Goal: Information Seeking & Learning: Learn about a topic

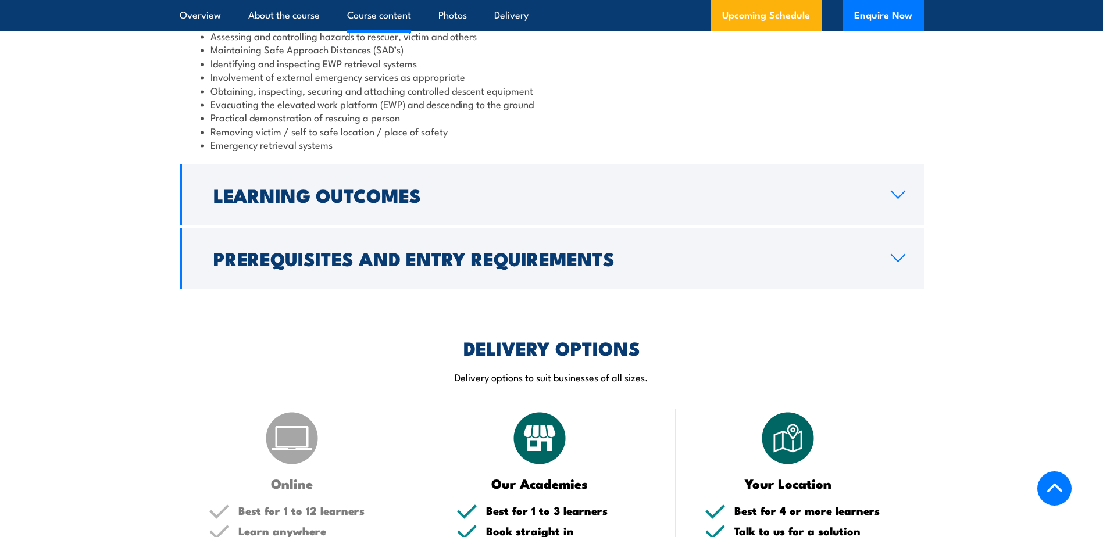
scroll to position [1221, 0]
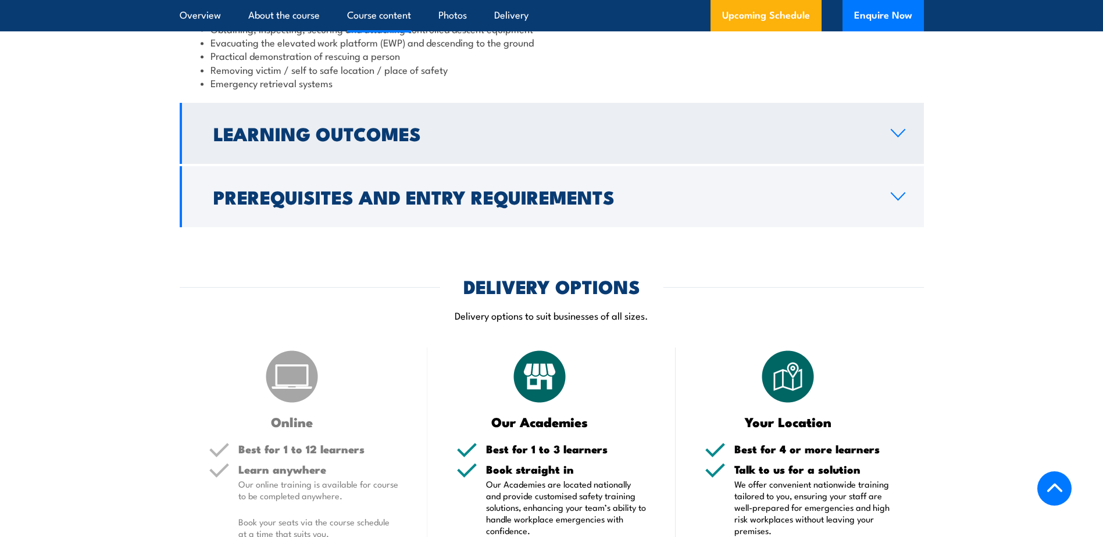
click at [400, 152] on link "Learning Outcomes" at bounding box center [552, 133] width 744 height 61
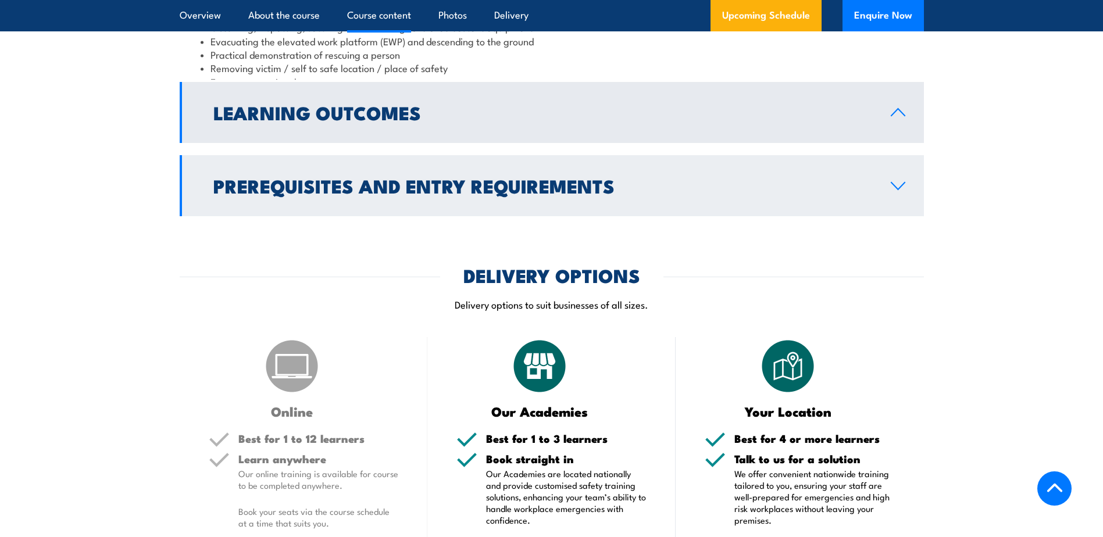
scroll to position [1175, 0]
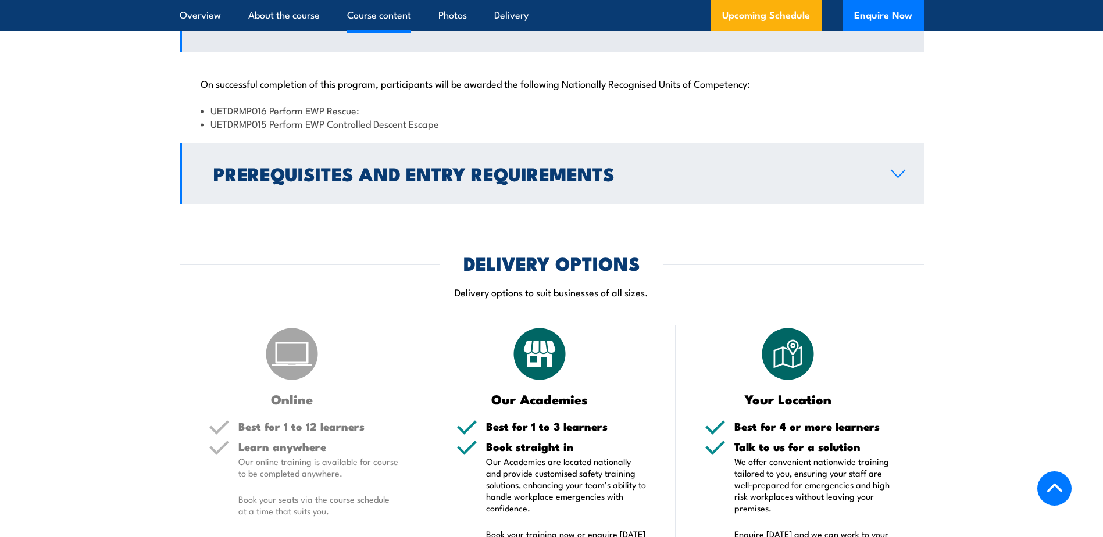
click at [400, 181] on h2 "Prerequisites and Entry Requirements" at bounding box center [542, 173] width 659 height 16
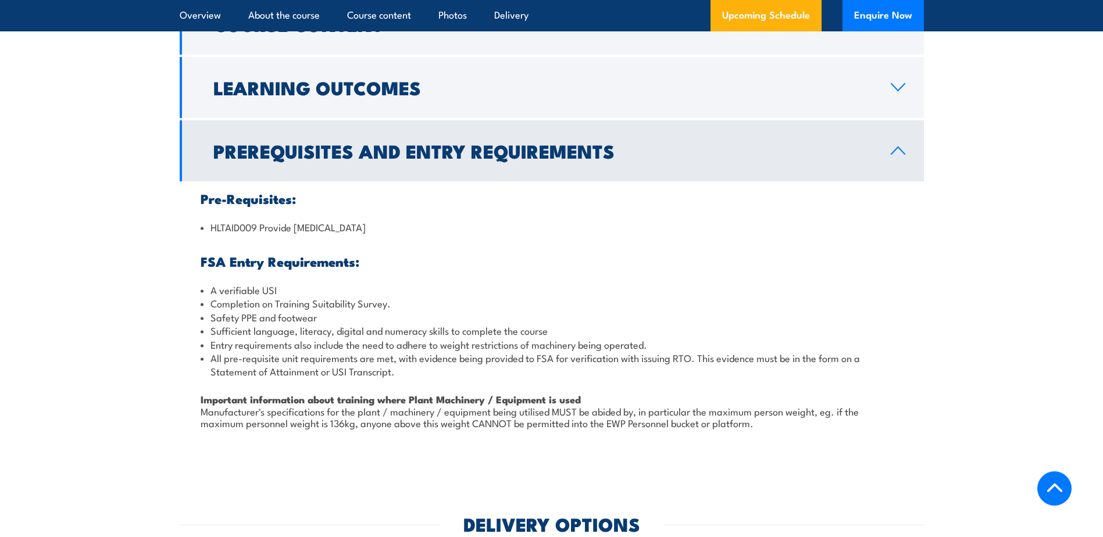
scroll to position [885, 0]
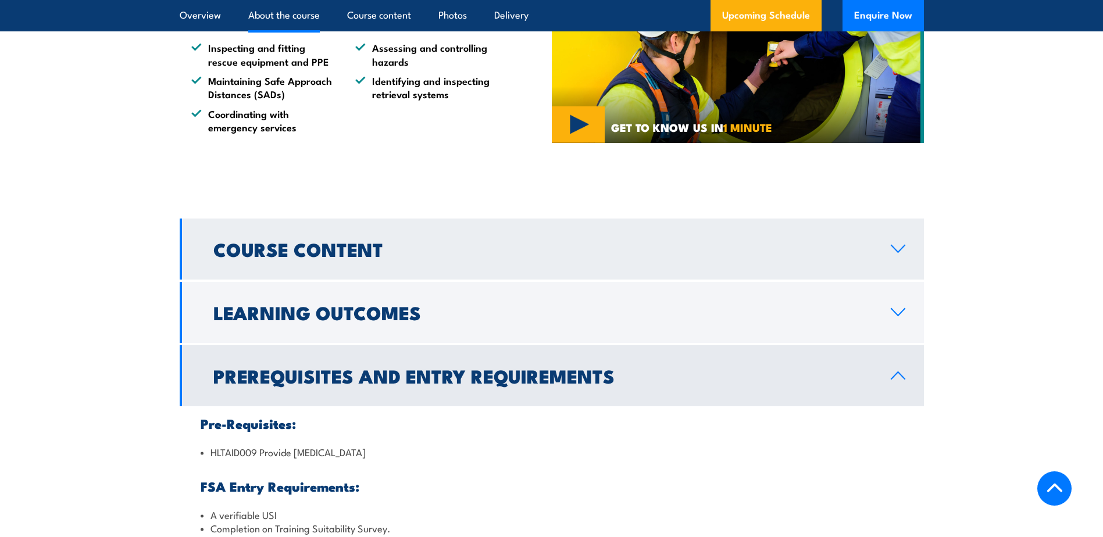
click at [373, 243] on h2 "Course Content" at bounding box center [542, 249] width 659 height 16
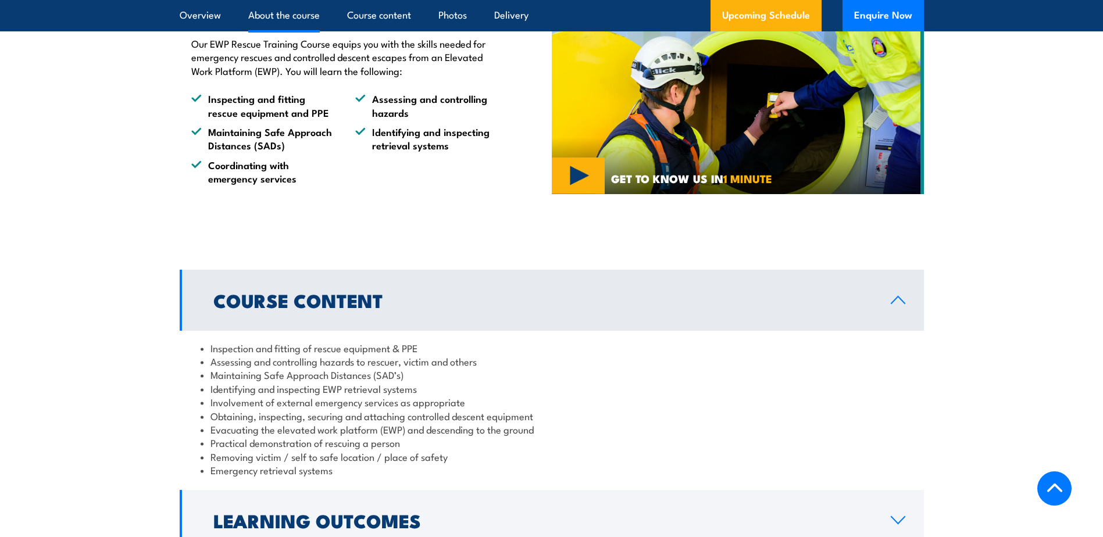
scroll to position [768, 0]
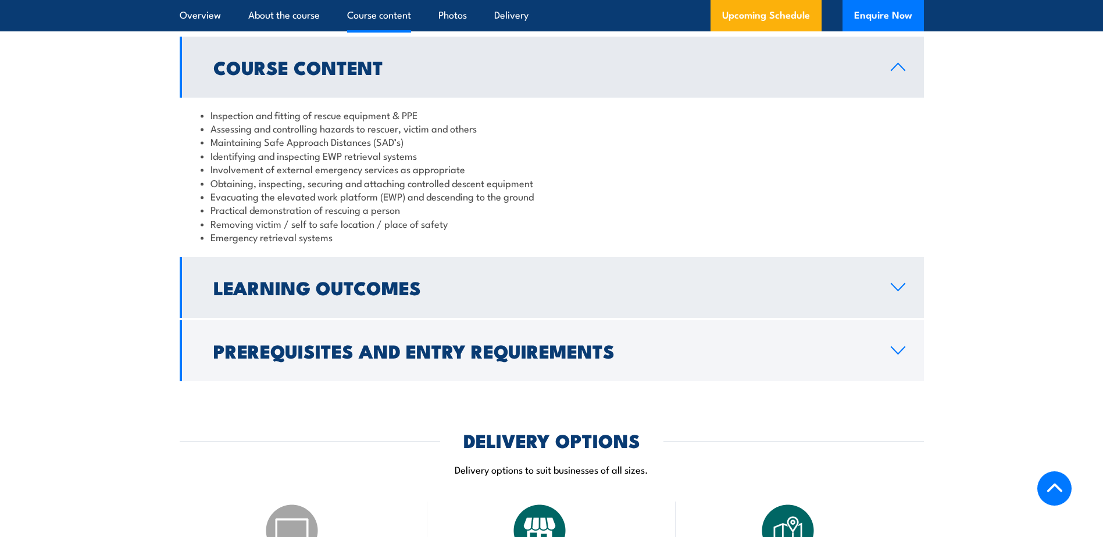
scroll to position [1046, 0]
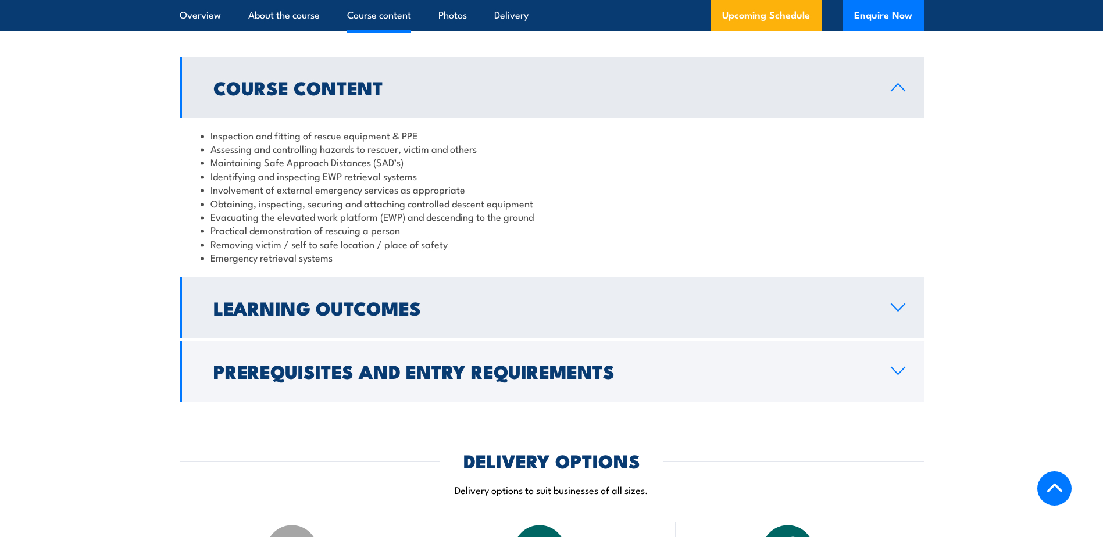
click at [350, 299] on h2 "Learning Outcomes" at bounding box center [542, 307] width 659 height 16
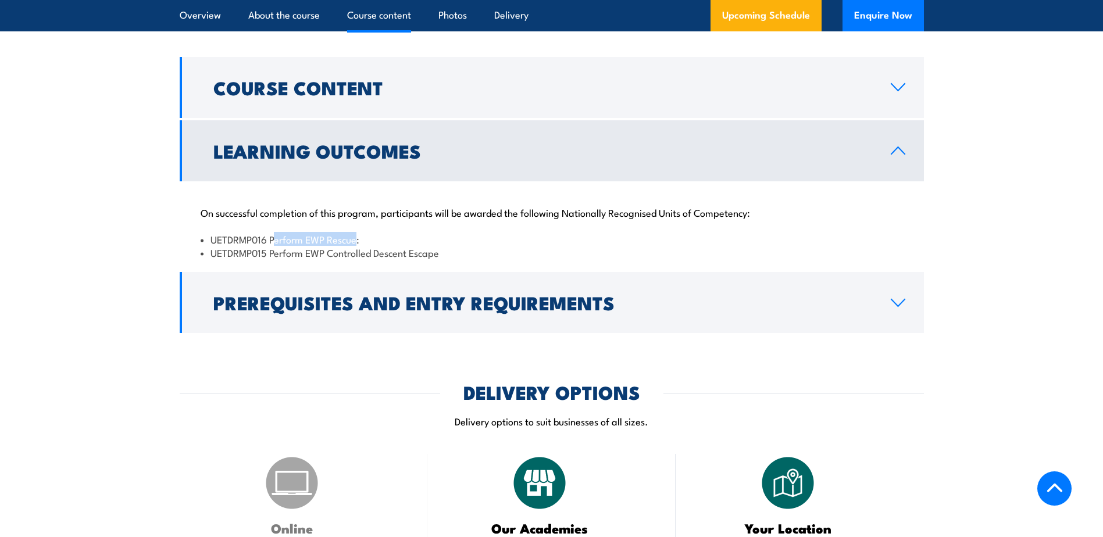
drag, startPoint x: 358, startPoint y: 239, endPoint x: 275, endPoint y: 242, distance: 82.6
click at [275, 242] on li "UETDRMP016 Perform EWP Rescue:" at bounding box center [552, 238] width 702 height 13
drag, startPoint x: 275, startPoint y: 242, endPoint x: 435, endPoint y: 251, distance: 160.1
click at [410, 251] on li "UETDRMP015 Perform EWP Controlled Descent Escape" at bounding box center [552, 252] width 702 height 13
drag, startPoint x: 453, startPoint y: 252, endPoint x: 272, endPoint y: 259, distance: 180.9
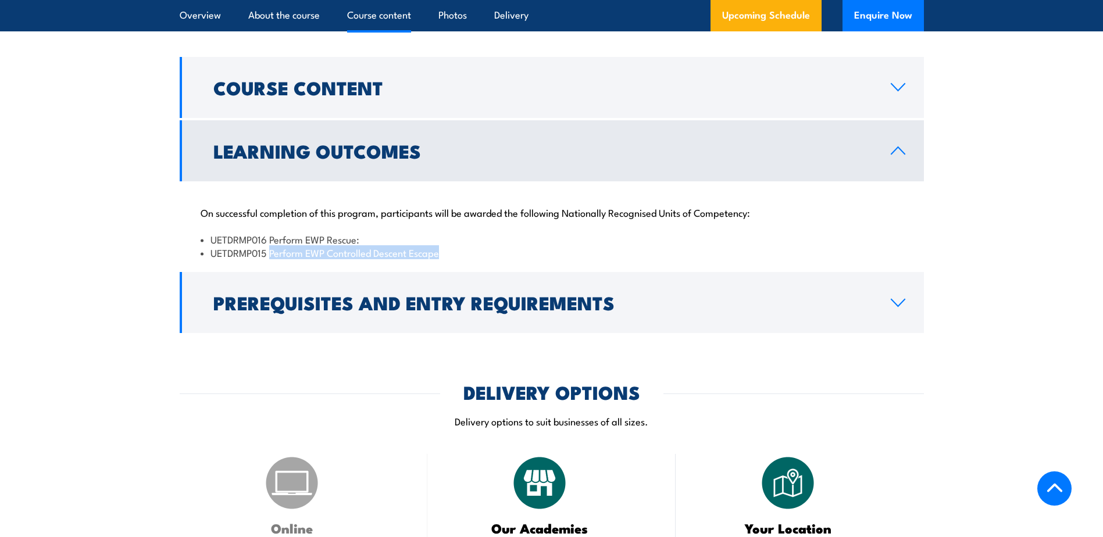
click at [272, 259] on li "UETDRMP015 Perform EWP Controlled Descent Escape" at bounding box center [552, 252] width 702 height 13
copy li "Perform EWP Controlled Descent Escape"
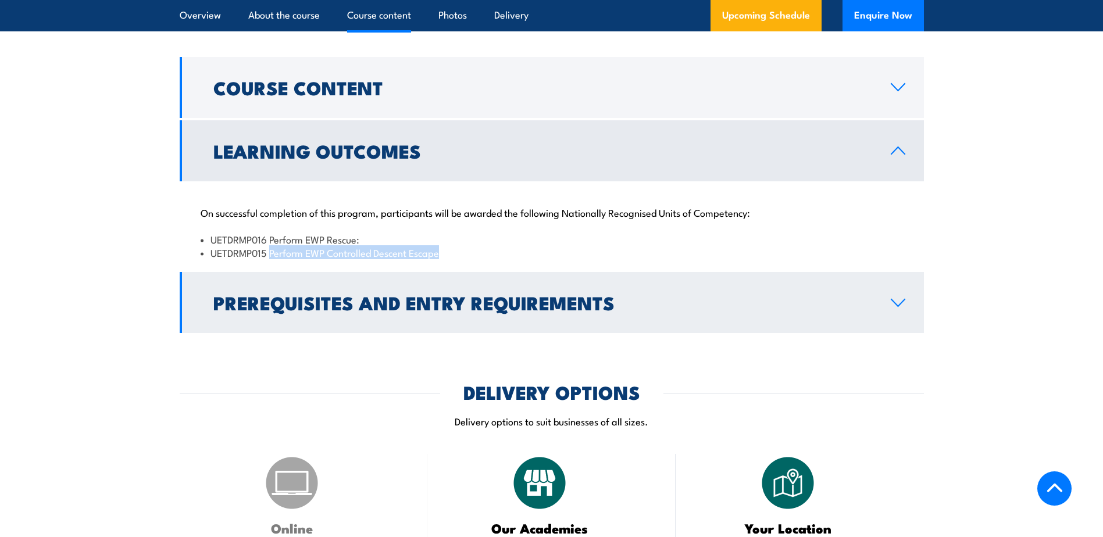
click at [393, 296] on h2 "Prerequisites and Entry Requirements" at bounding box center [542, 302] width 659 height 16
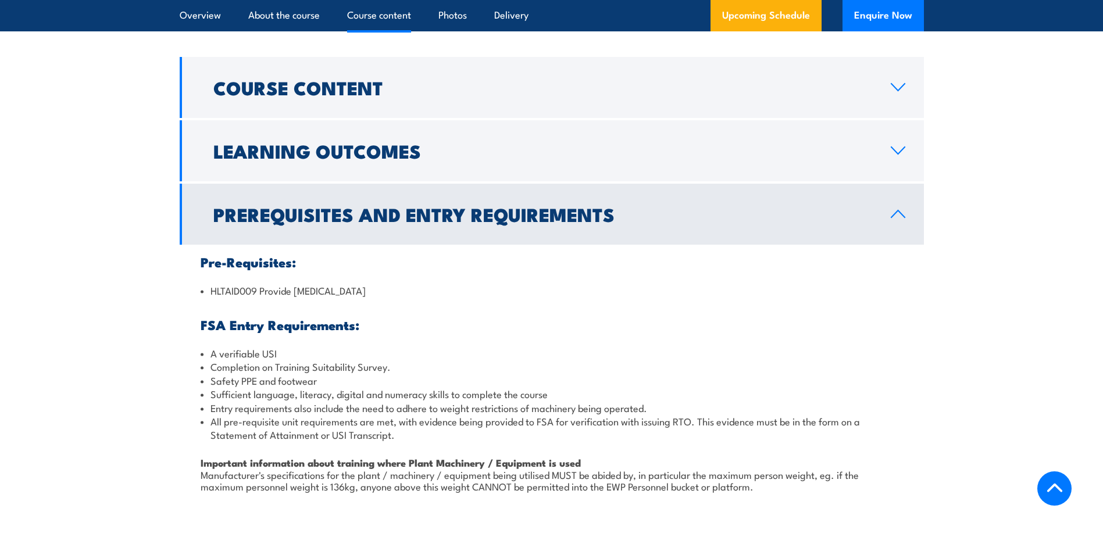
click at [379, 251] on div "Pre-Requisites: HLTAID009 Provide Cardiopulmonary Resuscitation FSA Entry Requi…" at bounding box center [552, 387] width 744 height 284
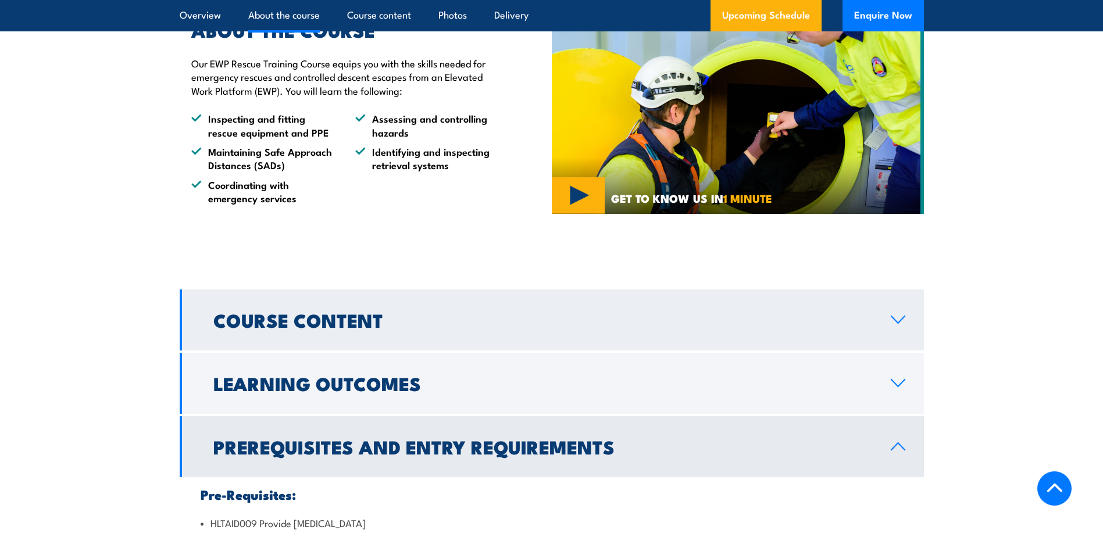
click at [345, 335] on link "Course Content" at bounding box center [552, 319] width 744 height 61
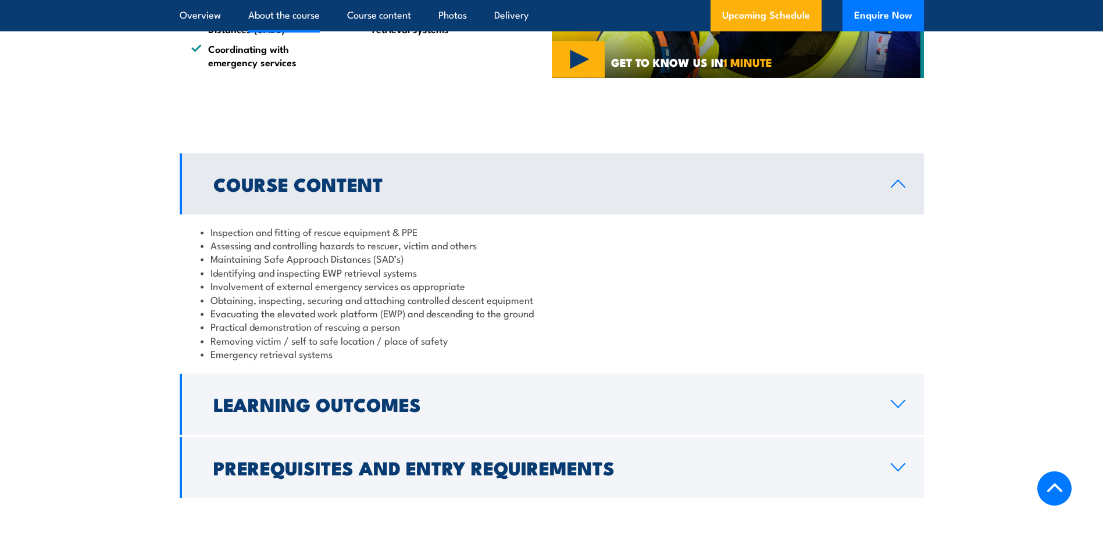
scroll to position [1104, 0]
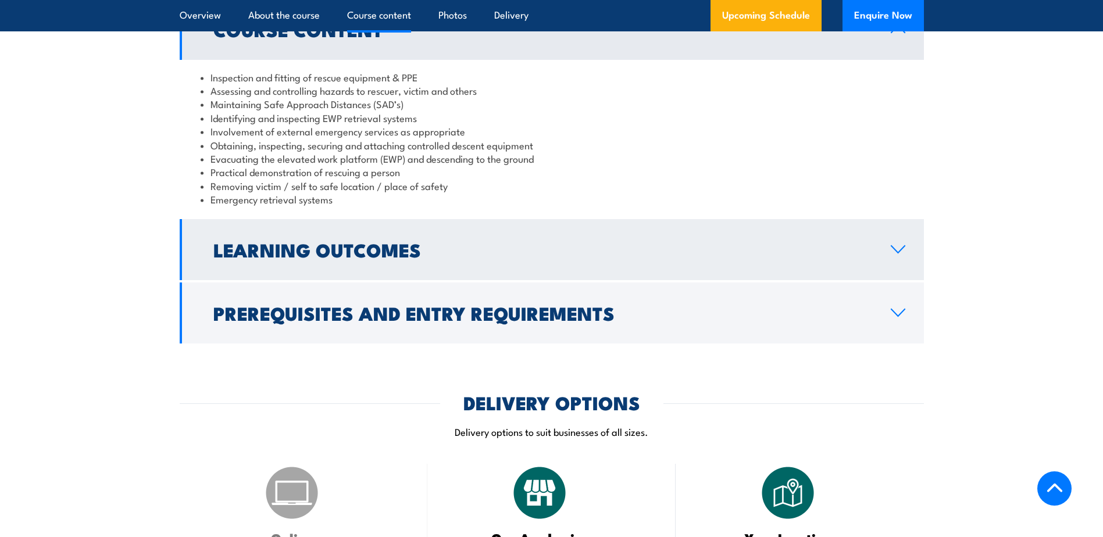
click at [460, 244] on h2 "Learning Outcomes" at bounding box center [542, 249] width 659 height 16
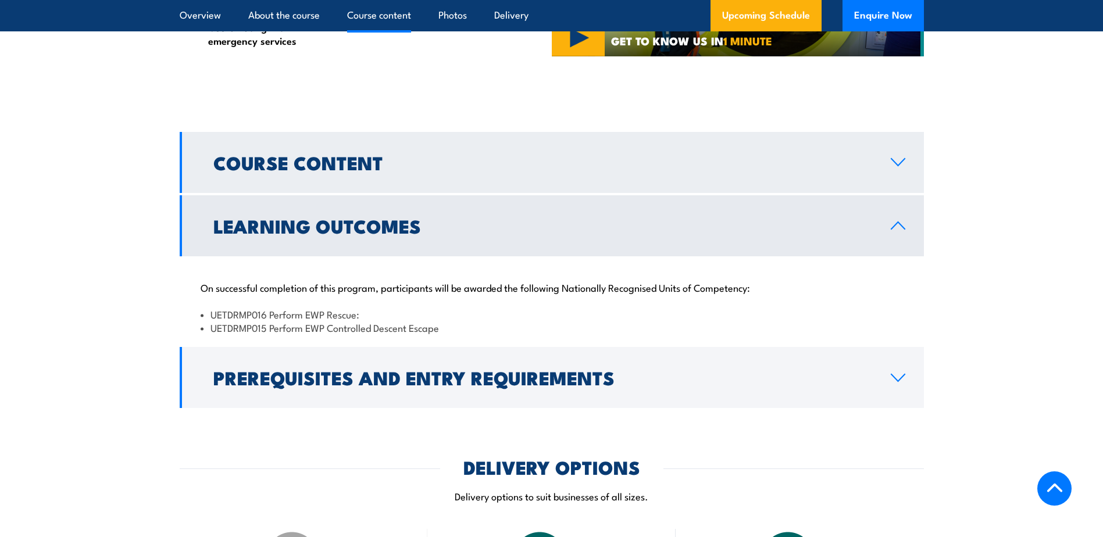
scroll to position [872, 0]
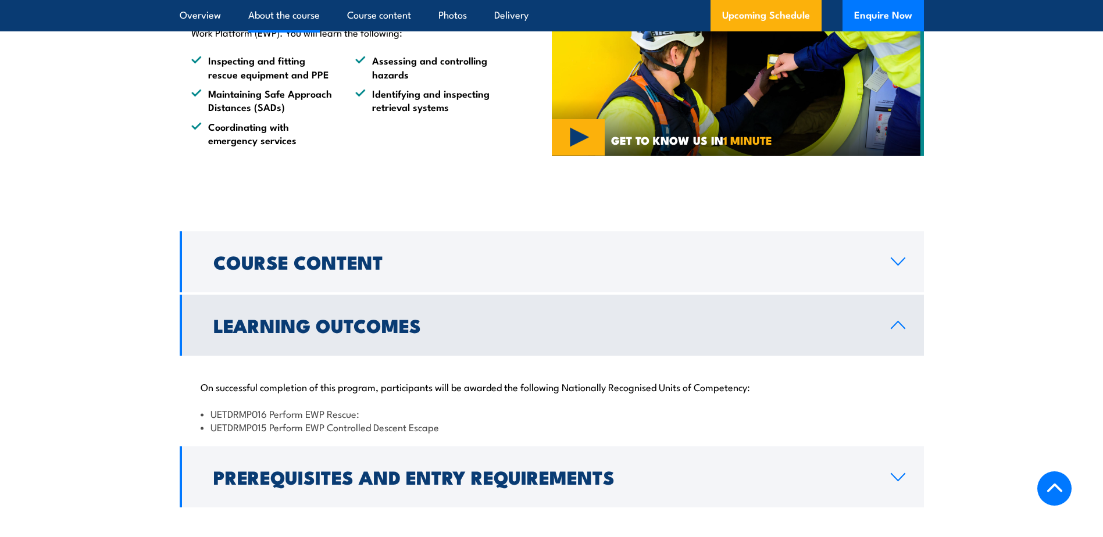
click at [399, 431] on li "UETDRMP015 Perform EWP Controlled Descent Escape" at bounding box center [552, 426] width 702 height 13
copy li "Descent"
